Goal: Book appointment/travel/reservation

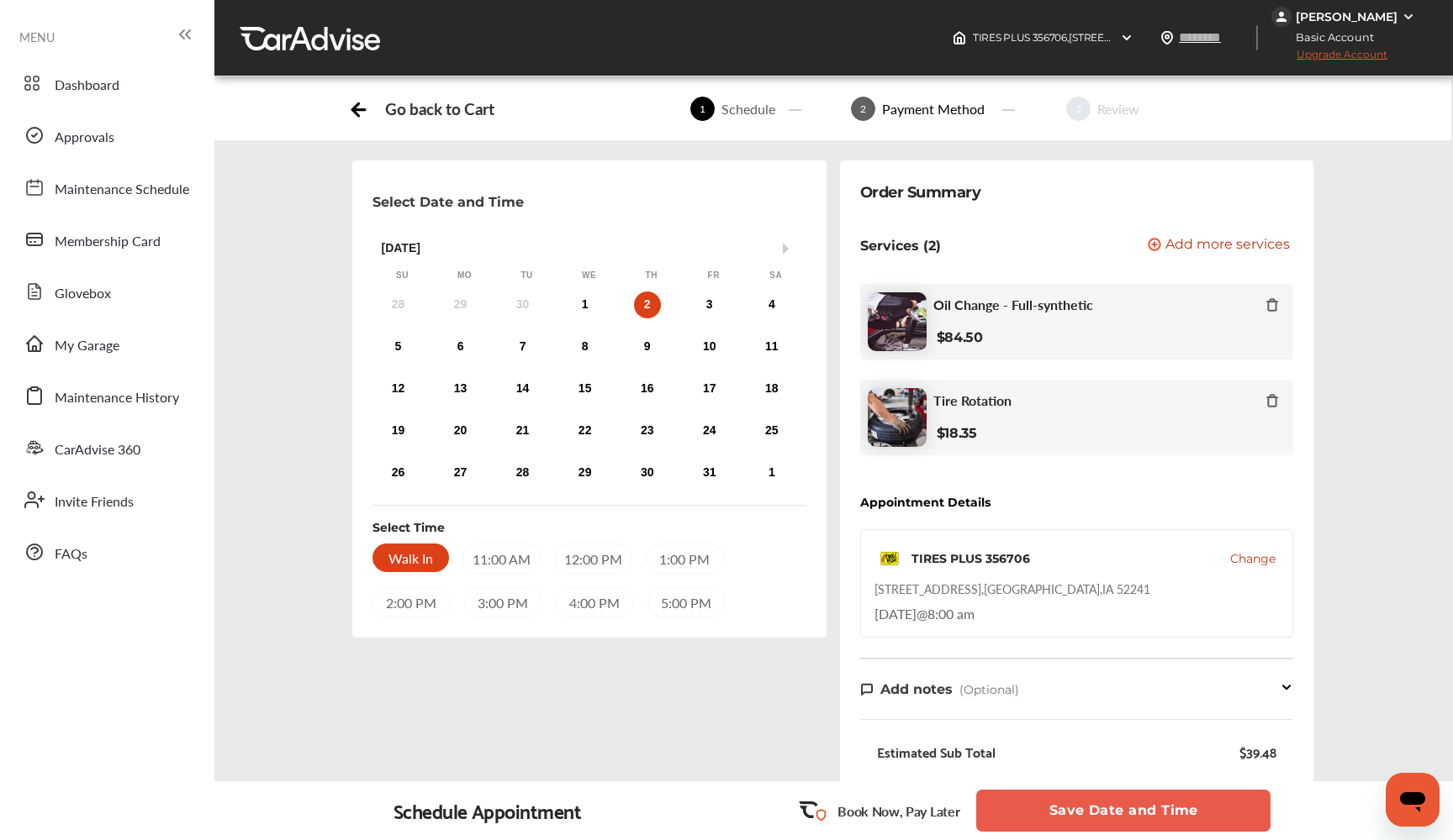
click at [1068, 817] on button "Save Date and Time" at bounding box center [1123, 811] width 294 height 42
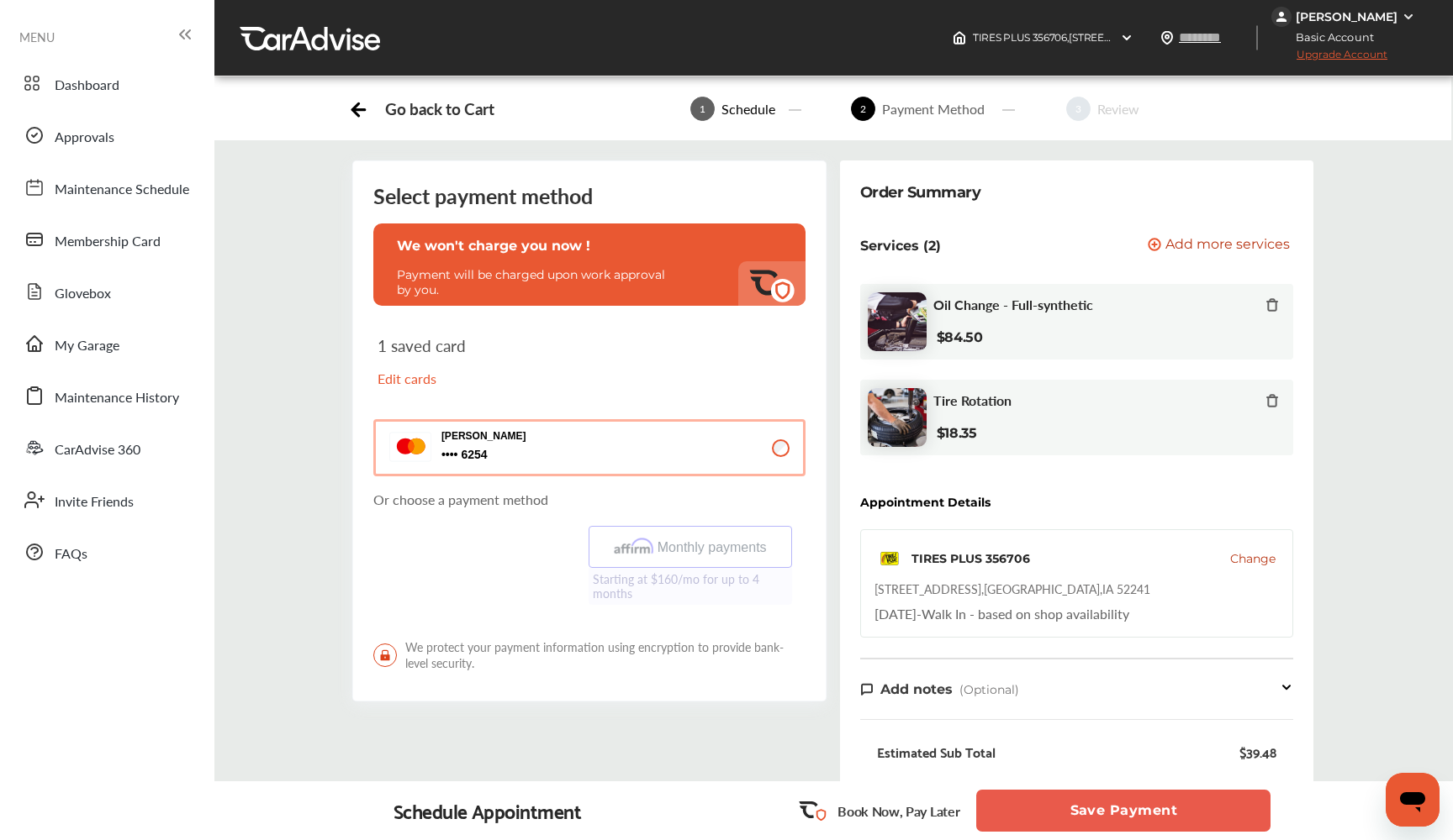
click at [1070, 800] on button "Save Payment" at bounding box center [1123, 811] width 294 height 42
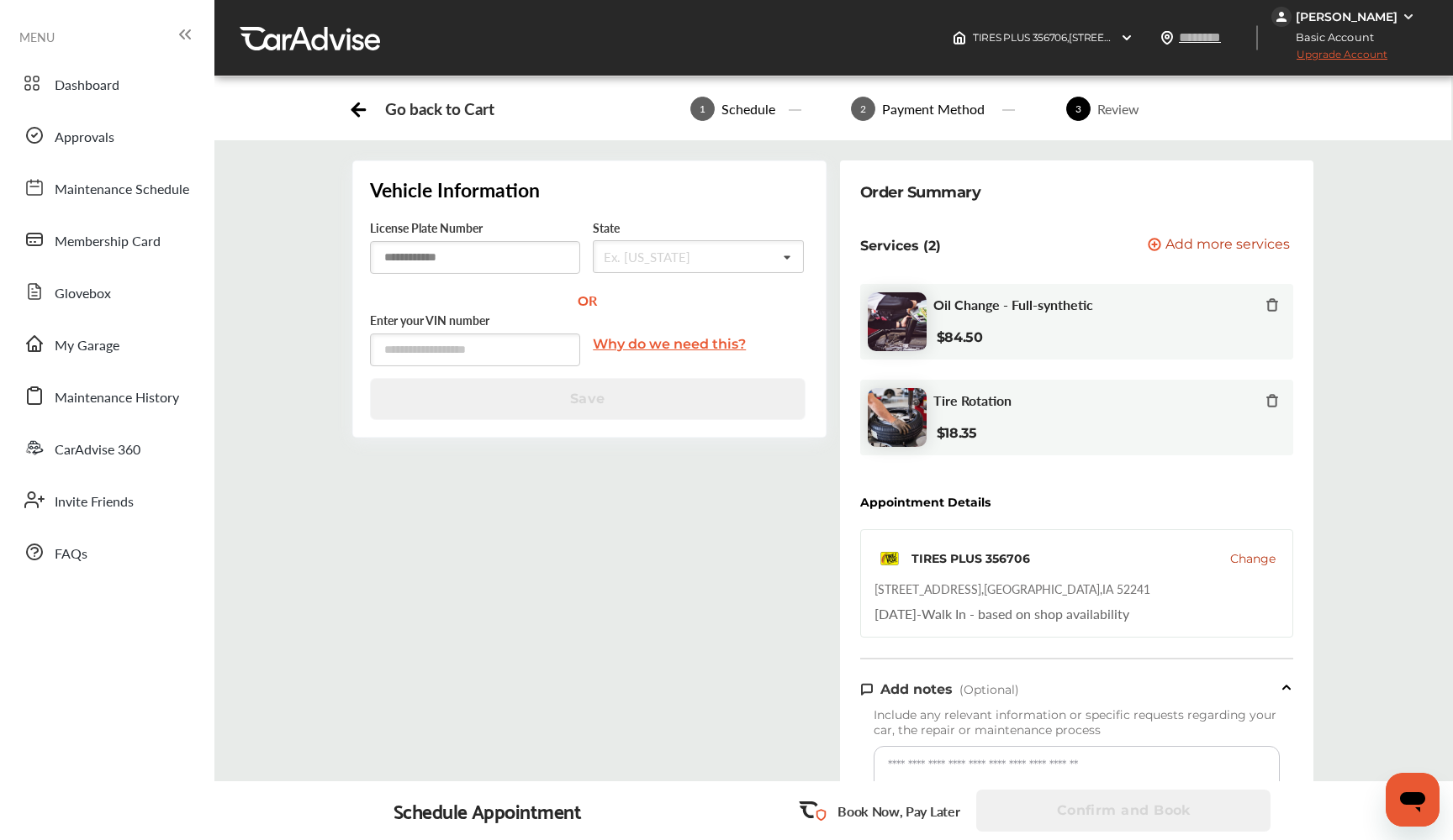
click at [486, 269] on input "text" at bounding box center [474, 257] width 210 height 33
type input "******"
type input "**"
click at [669, 291] on div "[US_STATE]" at bounding box center [697, 290] width 209 height 35
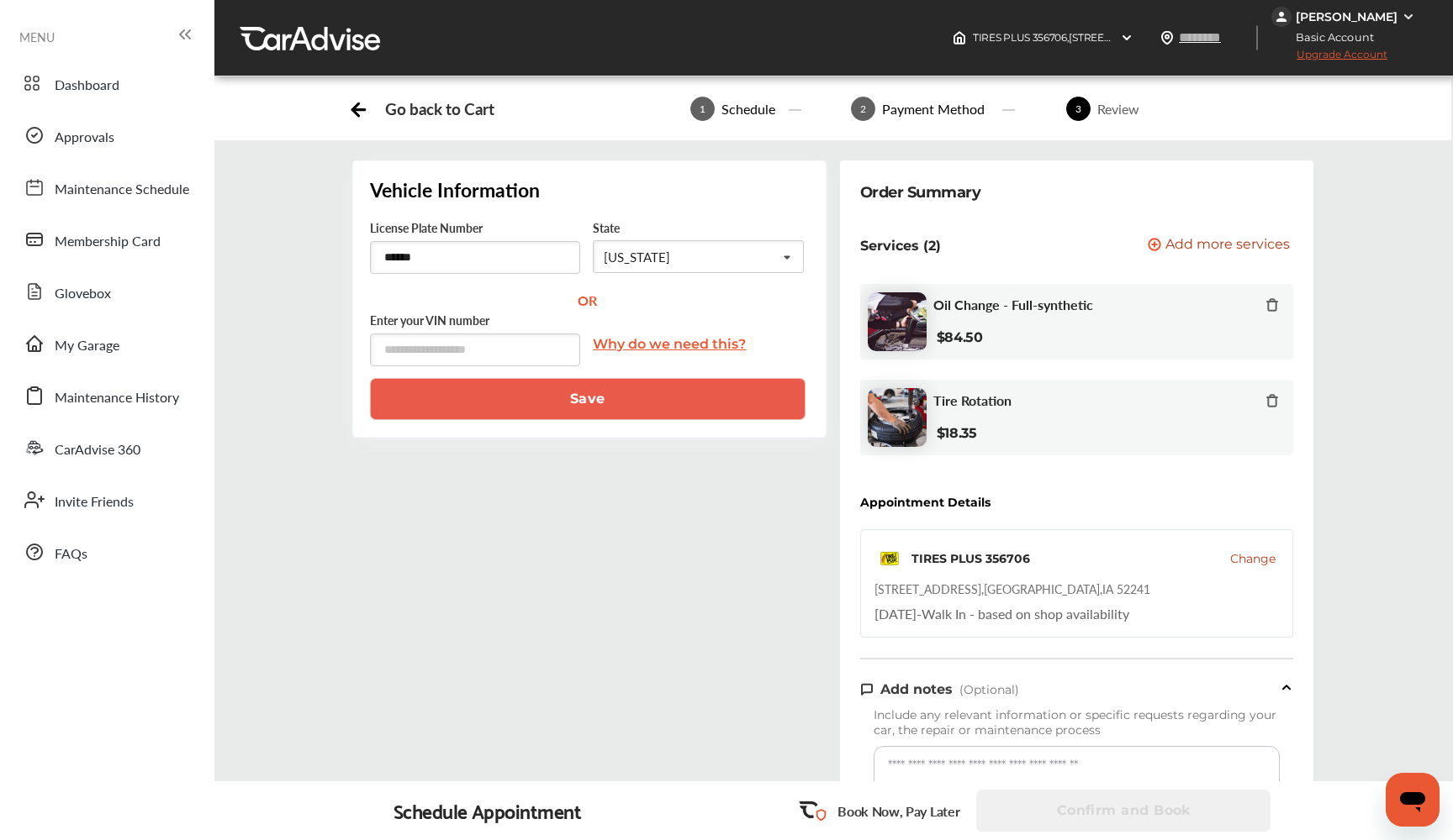
click at [591, 404] on button "Save" at bounding box center [587, 399] width 436 height 42
click at [1239, 566] on span "Change" at bounding box center [1253, 559] width 46 height 17
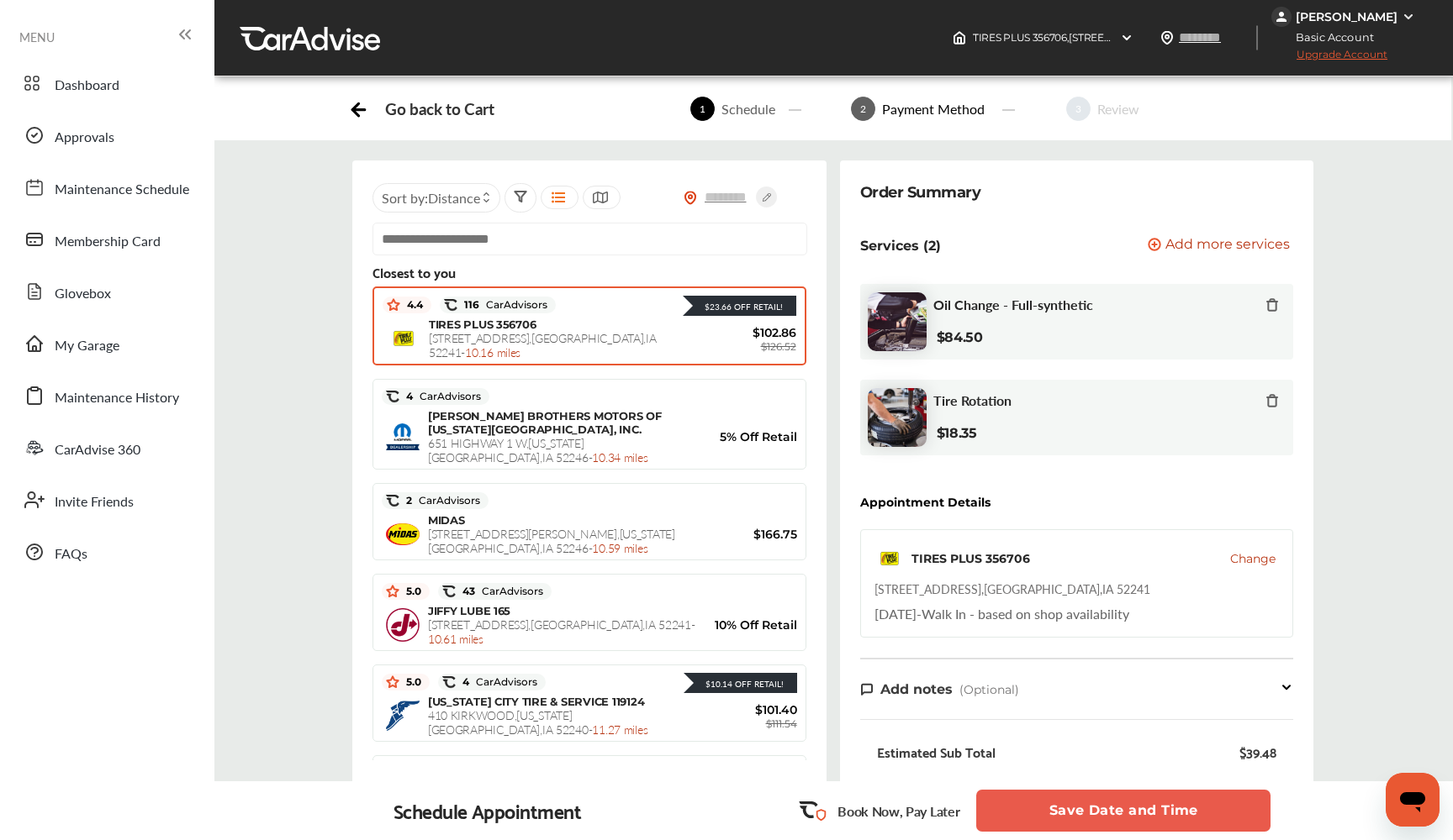
click at [1240, 557] on span "Change" at bounding box center [1253, 559] width 46 height 17
click at [1253, 554] on span "Change" at bounding box center [1253, 559] width 46 height 17
click at [1250, 561] on span "Change" at bounding box center [1253, 559] width 46 height 17
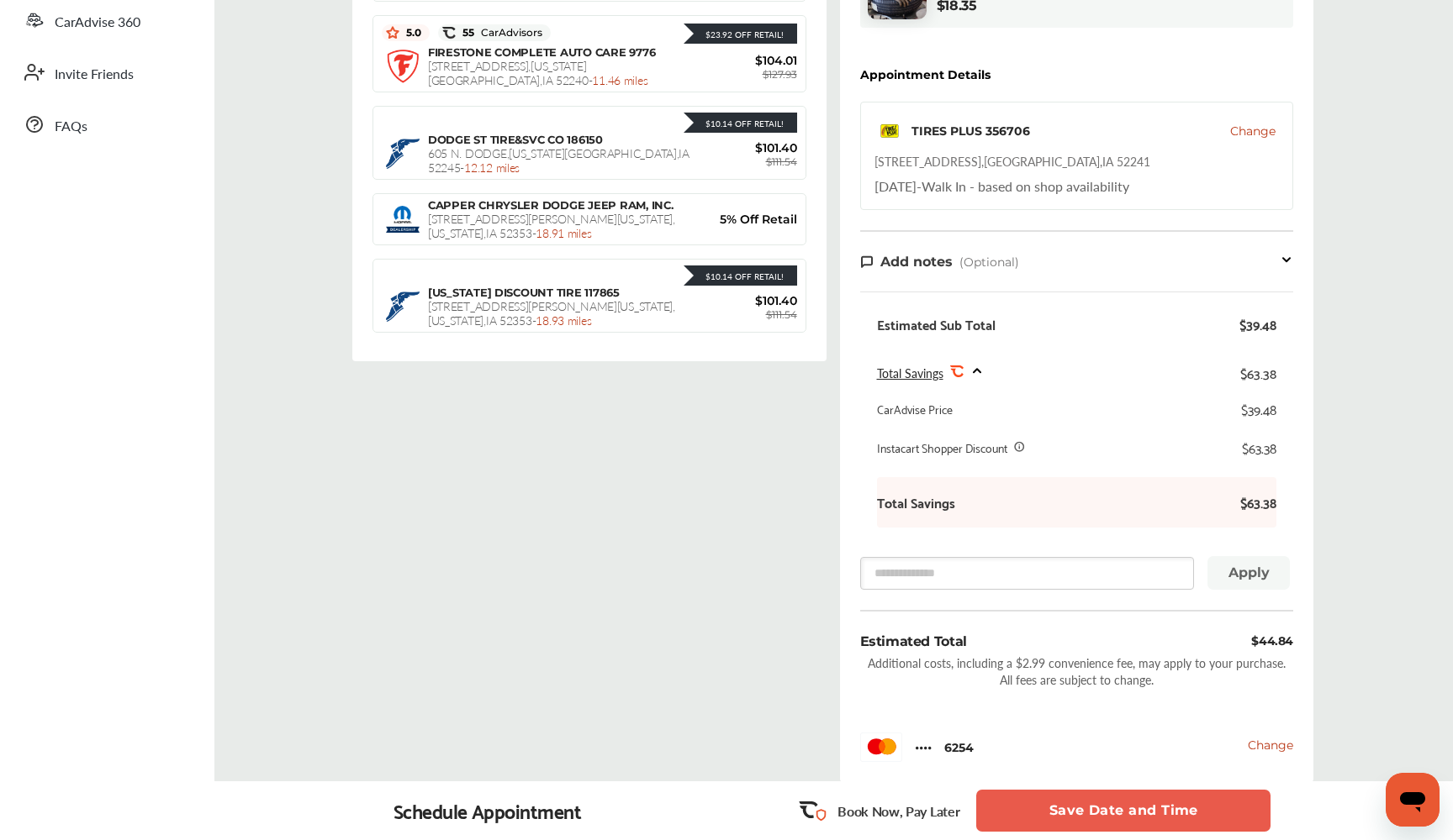
scroll to position [417, 0]
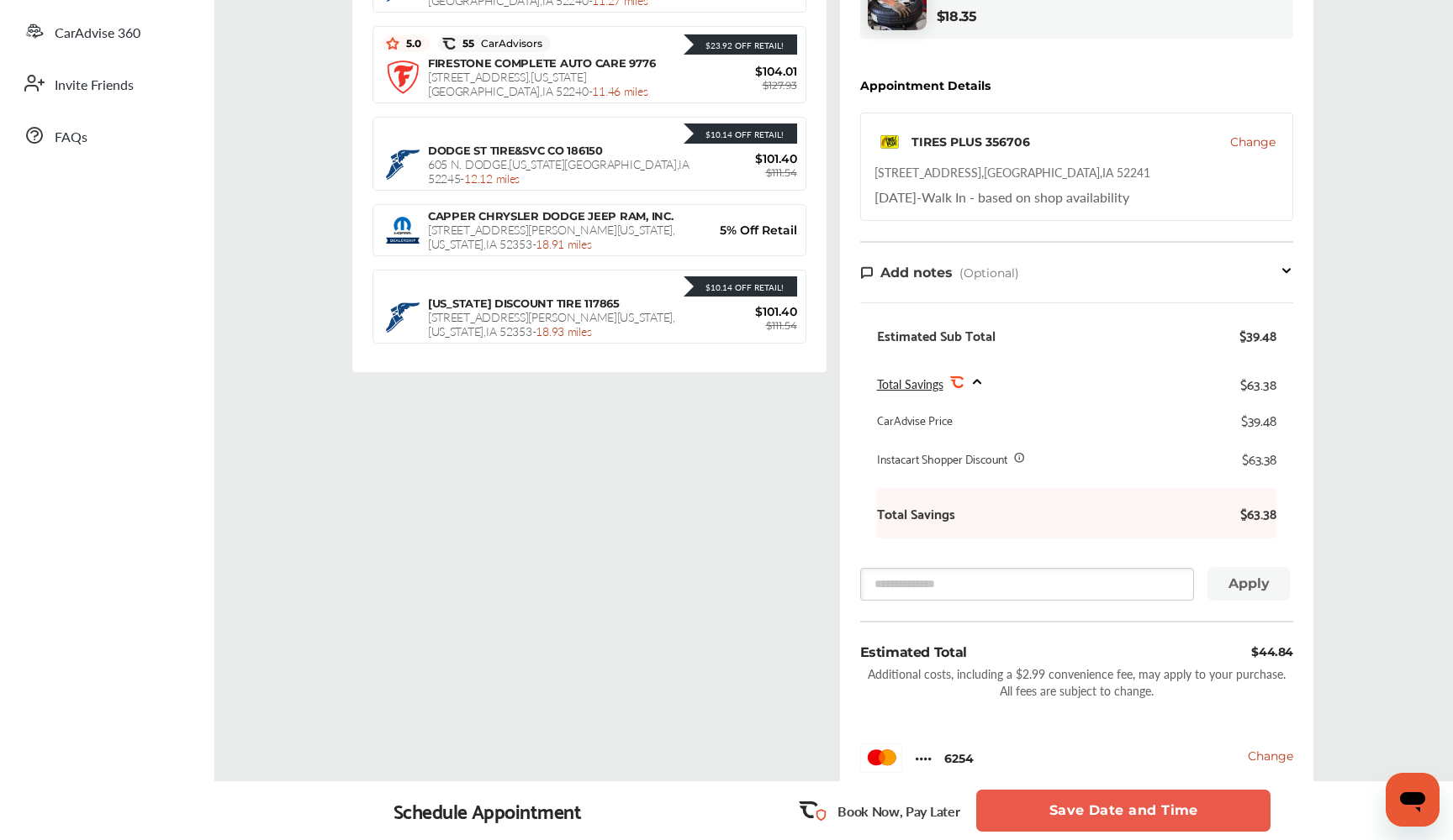
click at [1240, 141] on span "Change" at bounding box center [1253, 142] width 46 height 17
click at [1237, 141] on span "Change" at bounding box center [1253, 142] width 46 height 17
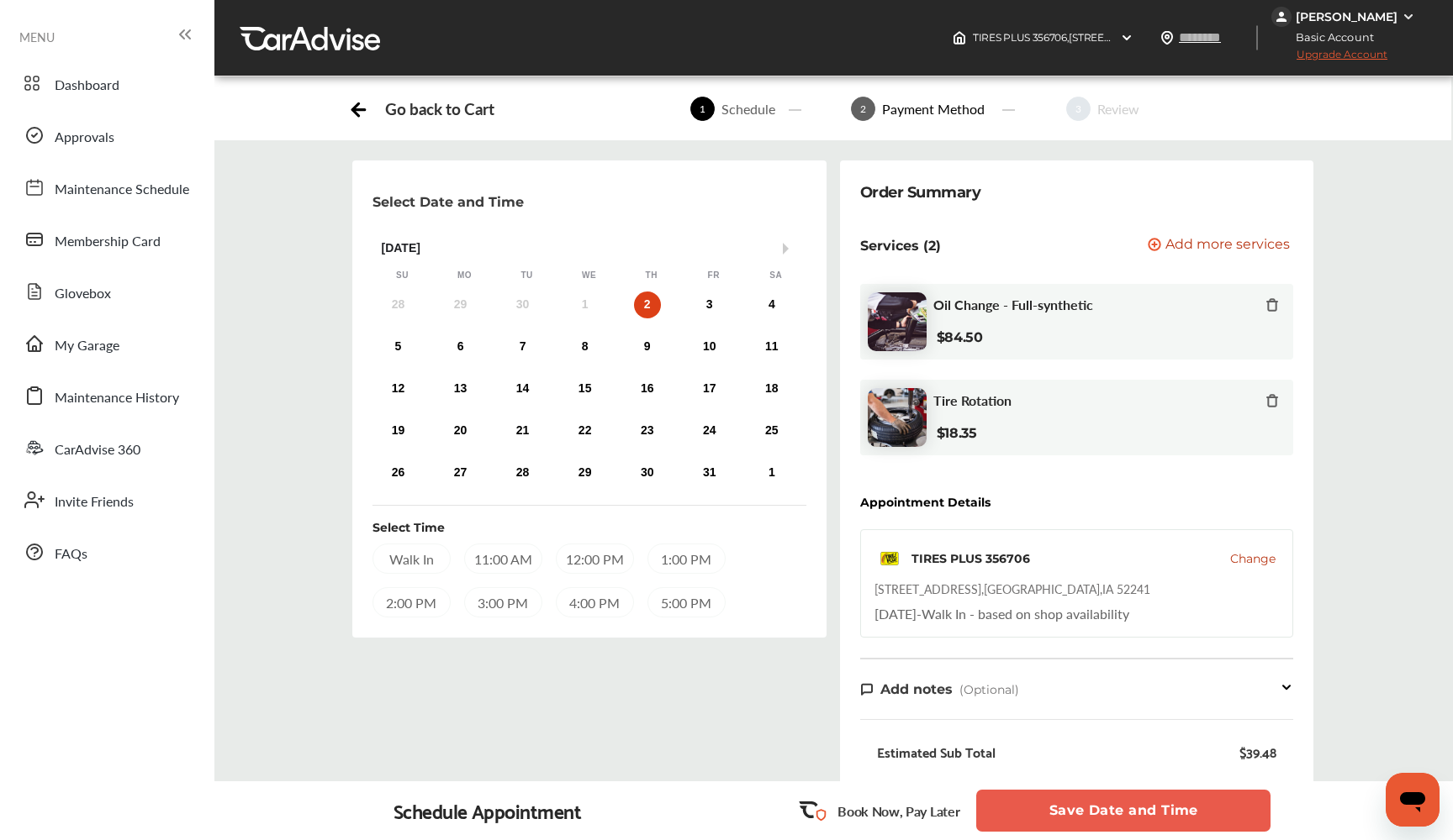
click at [504, 551] on div "11:00 AM" at bounding box center [503, 559] width 78 height 30
click at [606, 550] on div "12:00 PM" at bounding box center [593, 559] width 78 height 30
